Goal: Information Seeking & Learning: Stay updated

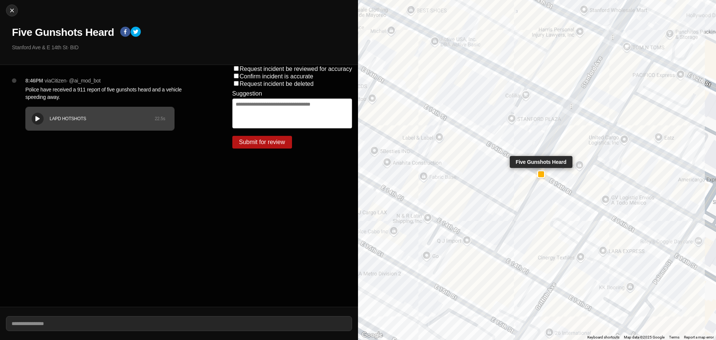
click at [539, 172] on div at bounding box center [541, 174] width 6 height 6
click at [10, 13] on img at bounding box center [11, 10] width 7 height 7
select select "*"
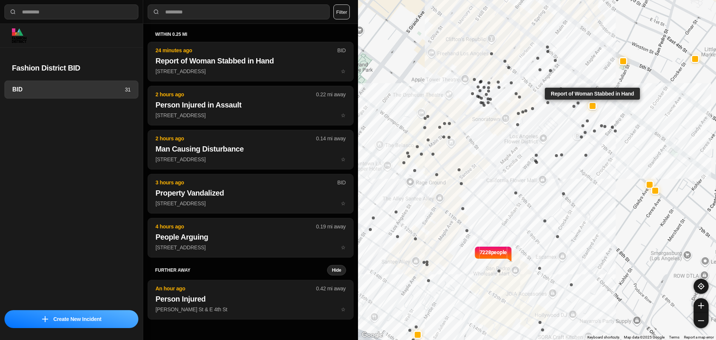
click at [590, 109] on div at bounding box center [593, 106] width 6 height 6
